Goal: Browse casually

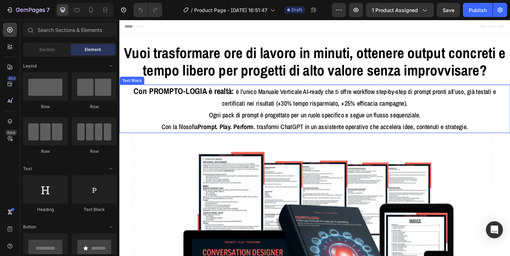
click at [265, 113] on span "è l’unico Manuale Verticale AI-ready che ti offre workflow step-by-step di prom…" at bounding box center [380, 104] width 298 height 22
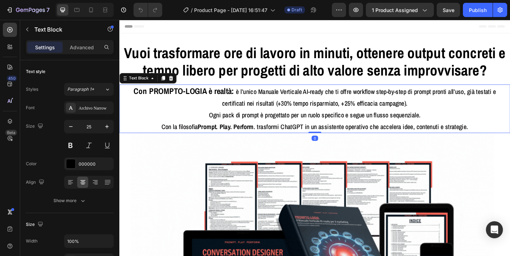
click at [217, 124] on span "Ogni pack di prompt è progettato per un ruolo specifico e segue un flusso seque…" at bounding box center [332, 123] width 230 height 10
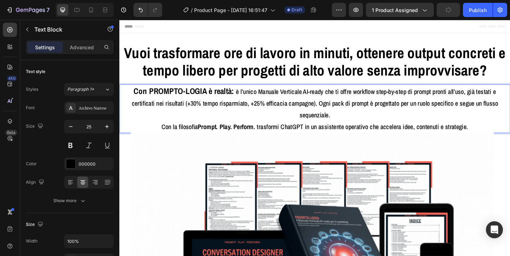
click at [208, 131] on strong "Prompt. Play. Perform" at bounding box center [234, 136] width 61 height 10
click at [193, 151] on img at bounding box center [328, 257] width 395 height 232
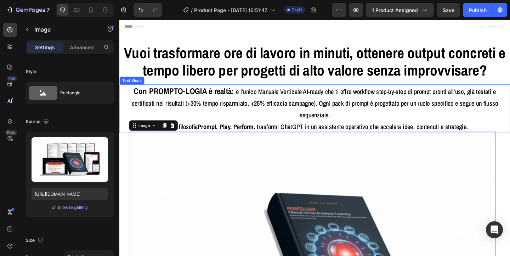
click at [207, 109] on span "è l’unico Manuale Verticale AI-ready che ti offre workflow step-by-step di prom…" at bounding box center [331, 110] width 399 height 35
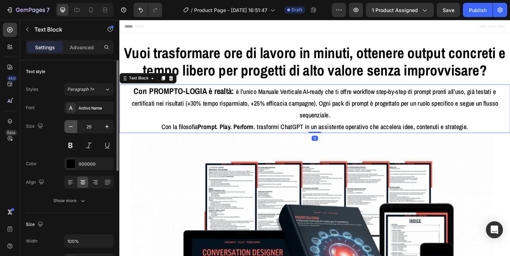
click at [70, 125] on icon "button" at bounding box center [70, 126] width 7 height 7
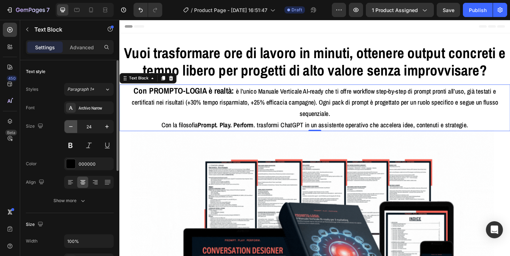
click at [70, 125] on icon "button" at bounding box center [70, 126] width 7 height 7
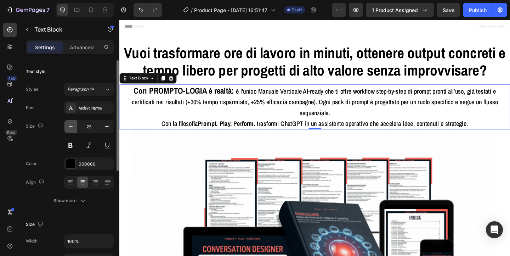
click at [70, 125] on icon "button" at bounding box center [70, 126] width 7 height 7
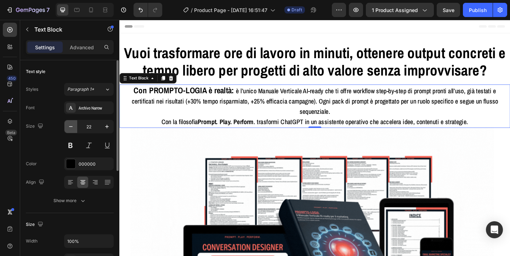
click at [70, 125] on icon "button" at bounding box center [70, 126] width 7 height 7
type input "21"
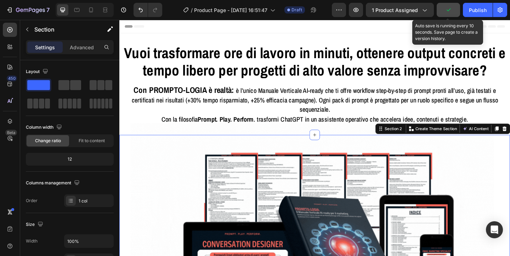
click at [446, 13] on button "button" at bounding box center [448, 10] width 23 height 14
